Goal: Task Accomplishment & Management: Use online tool/utility

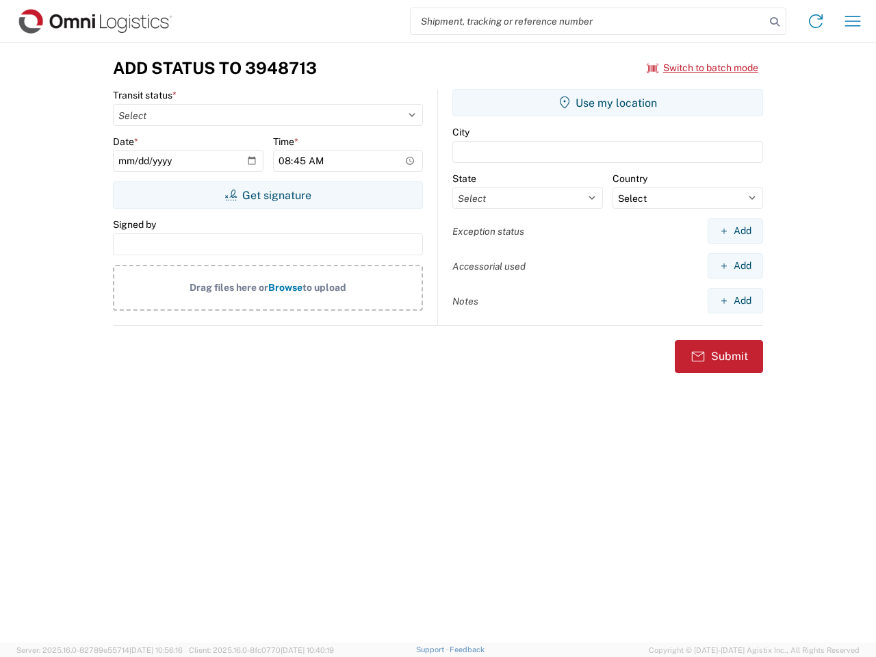
click at [588, 21] on input "search" at bounding box center [588, 21] width 354 height 26
click at [775, 22] on icon at bounding box center [774, 21] width 19 height 19
click at [816, 21] on icon at bounding box center [816, 21] width 22 height 22
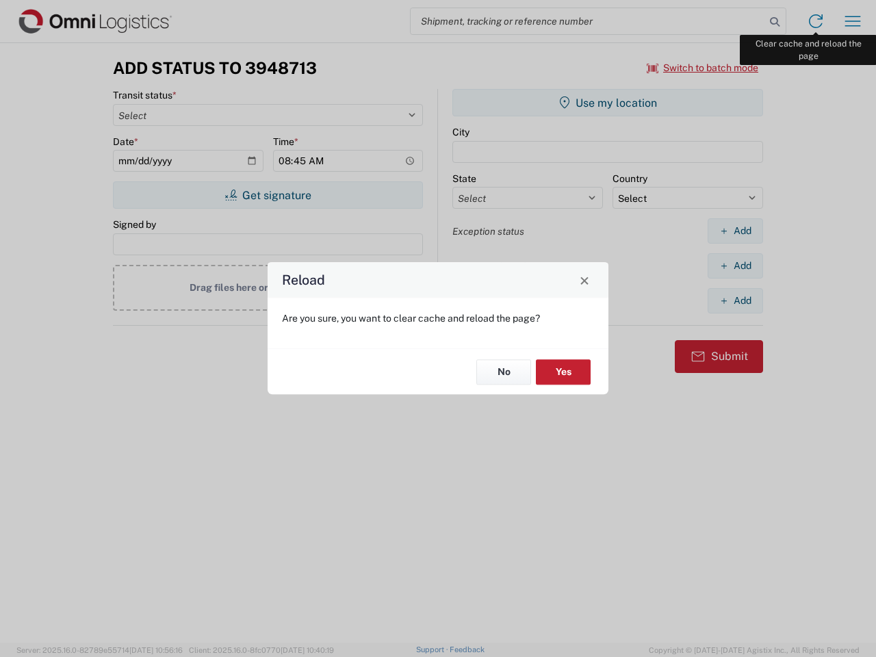
click at [853, 21] on div "Reload Are you sure, you want to clear cache and reload the page? No Yes" at bounding box center [438, 328] width 876 height 657
click at [703, 68] on div "Reload Are you sure, you want to clear cache and reload the page? No Yes" at bounding box center [438, 328] width 876 height 657
click at [268, 195] on div "Reload Are you sure, you want to clear cache and reload the page? No Yes" at bounding box center [438, 328] width 876 height 657
click at [608, 103] on div "Reload Are you sure, you want to clear cache and reload the page? No Yes" at bounding box center [438, 328] width 876 height 657
click at [735, 231] on div "Reload Are you sure, you want to clear cache and reload the page? No Yes" at bounding box center [438, 328] width 876 height 657
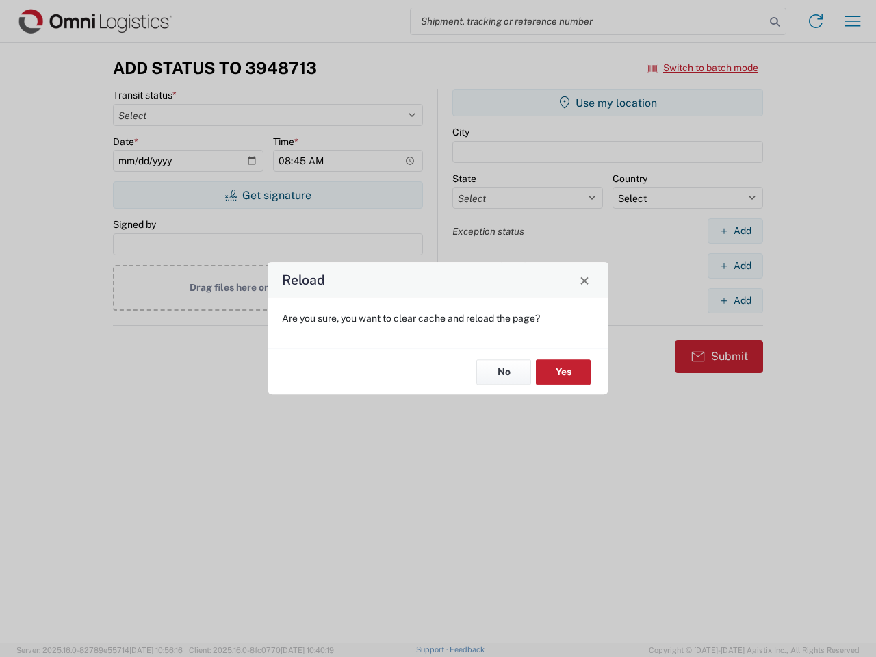
click at [735, 265] on div "Reload Are you sure, you want to clear cache and reload the page? No Yes" at bounding box center [438, 328] width 876 height 657
click at [735, 300] on div "Reload Are you sure, you want to clear cache and reload the page? No Yes" at bounding box center [438, 328] width 876 height 657
